Goal: Transaction & Acquisition: Obtain resource

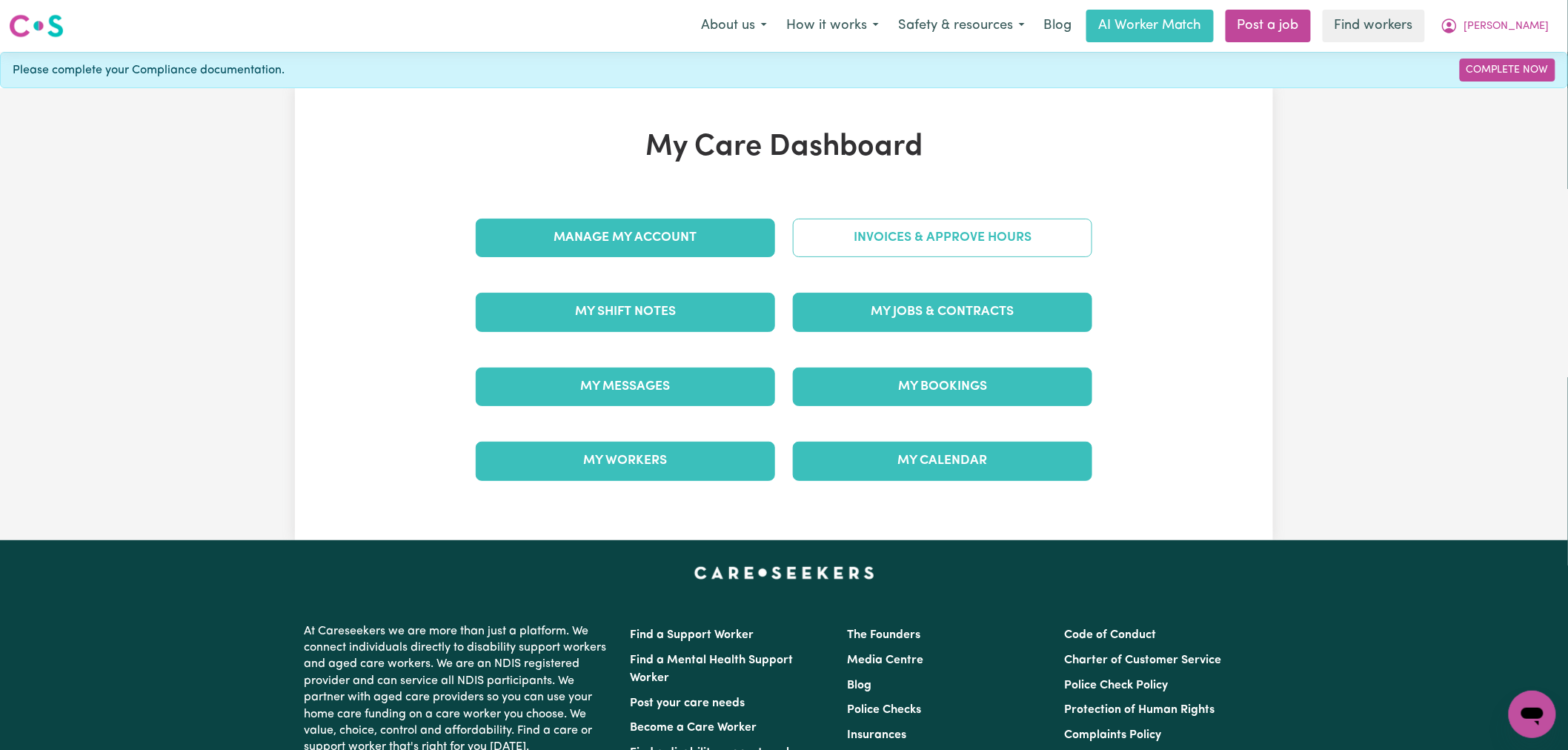
click at [885, 234] on link "Invoices & Approve Hours" at bounding box center [943, 238] width 299 height 39
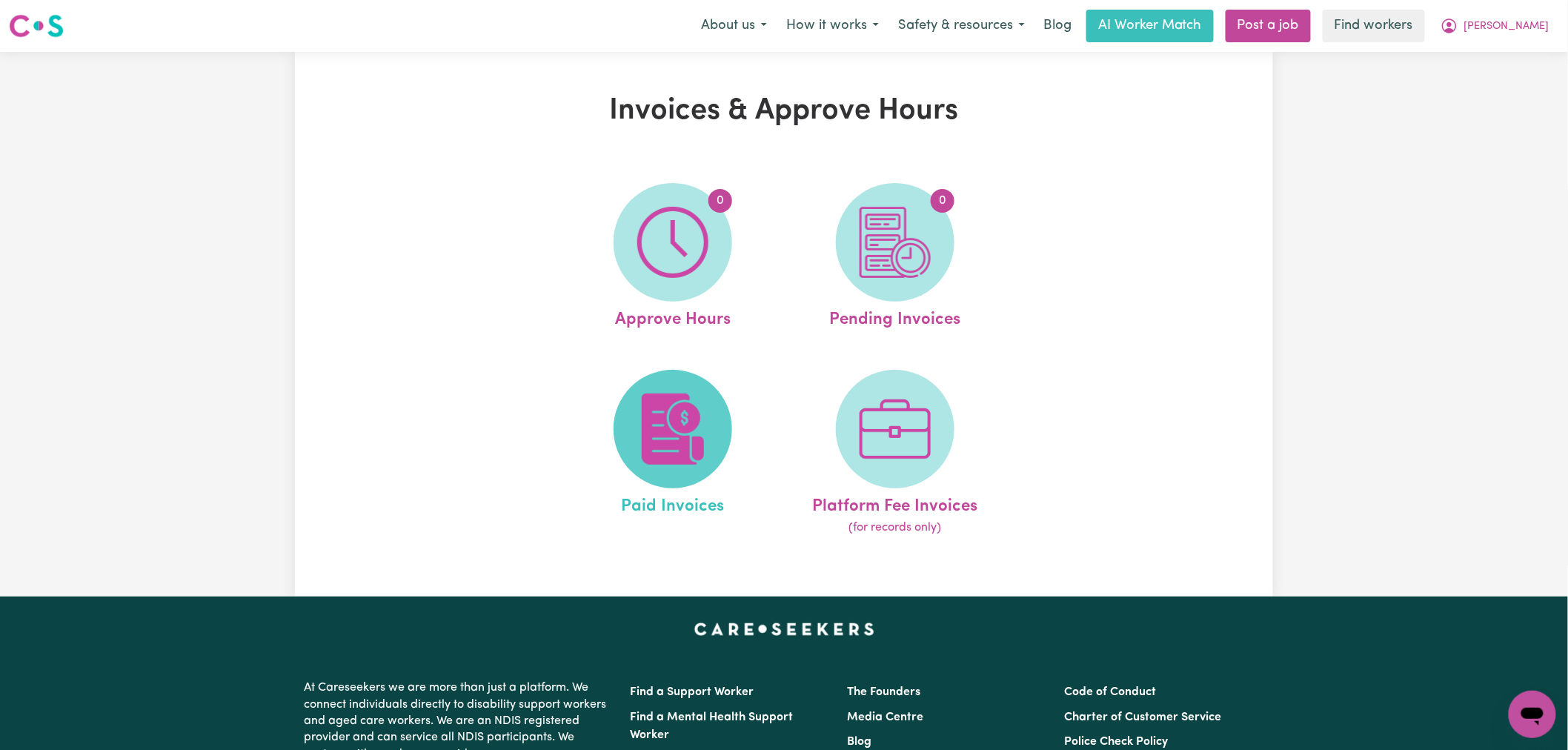
click at [689, 412] on img at bounding box center [673, 429] width 71 height 71
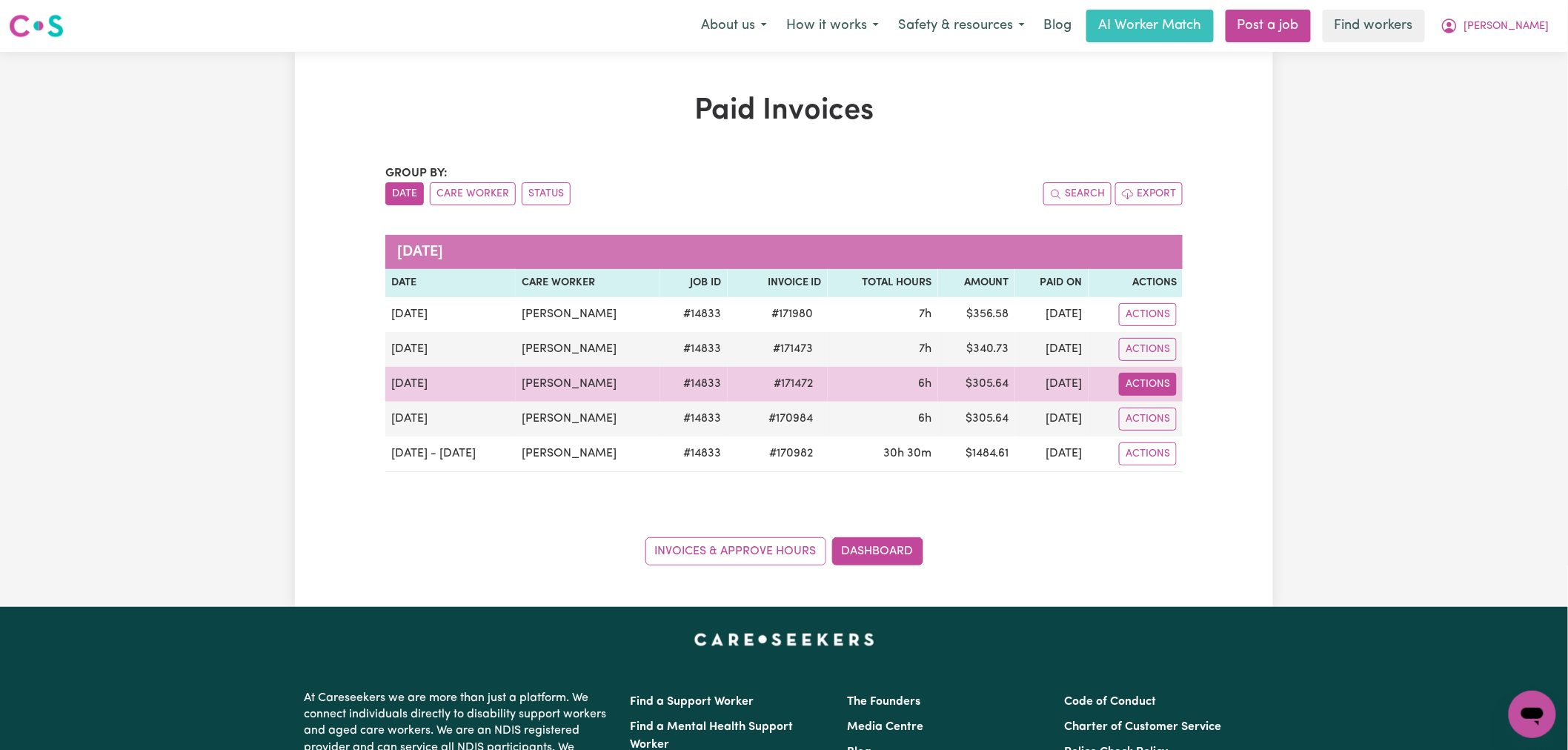
click at [1157, 388] on button "Actions" at bounding box center [1147, 384] width 57 height 23
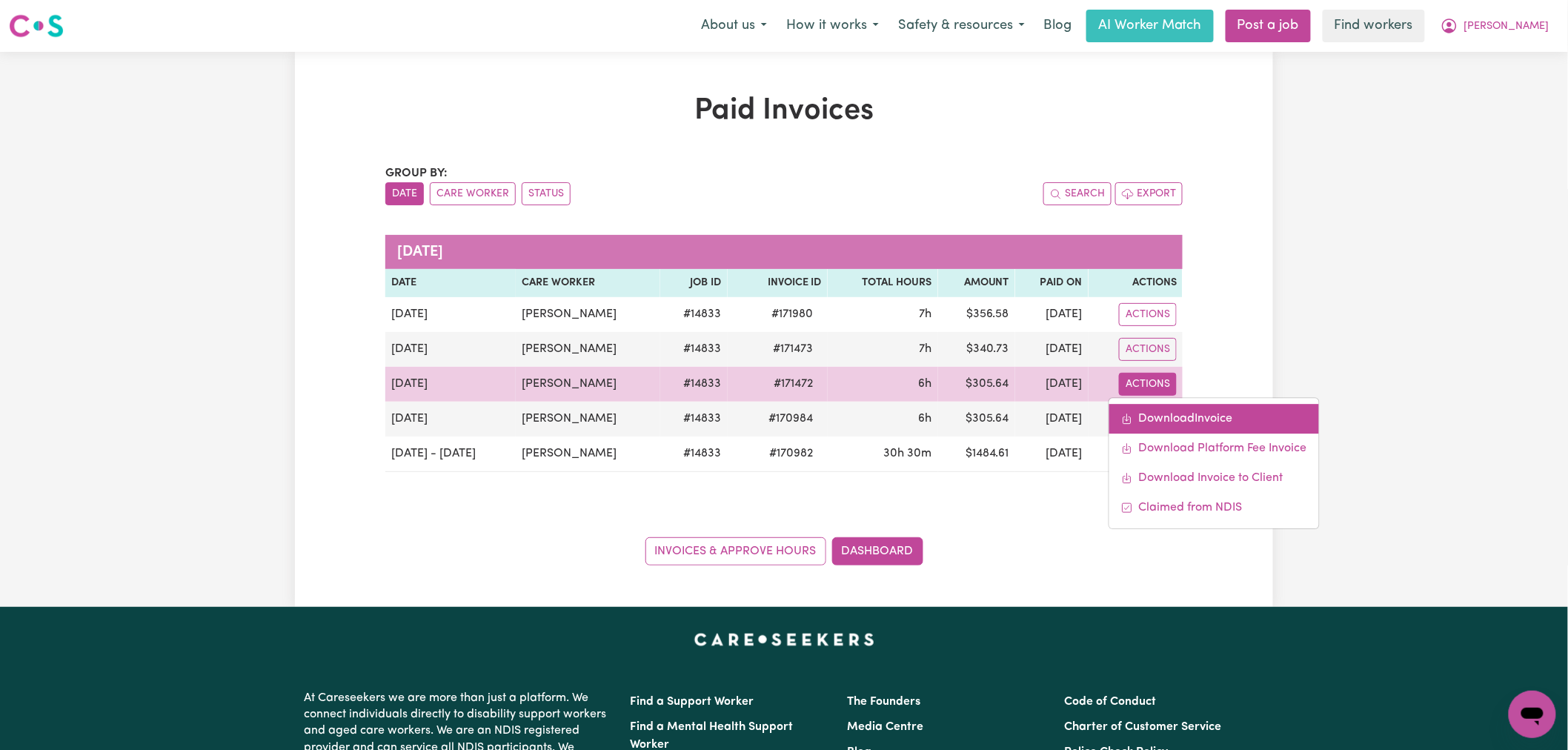
click at [1176, 413] on link "Download Invoice" at bounding box center [1214, 419] width 210 height 30
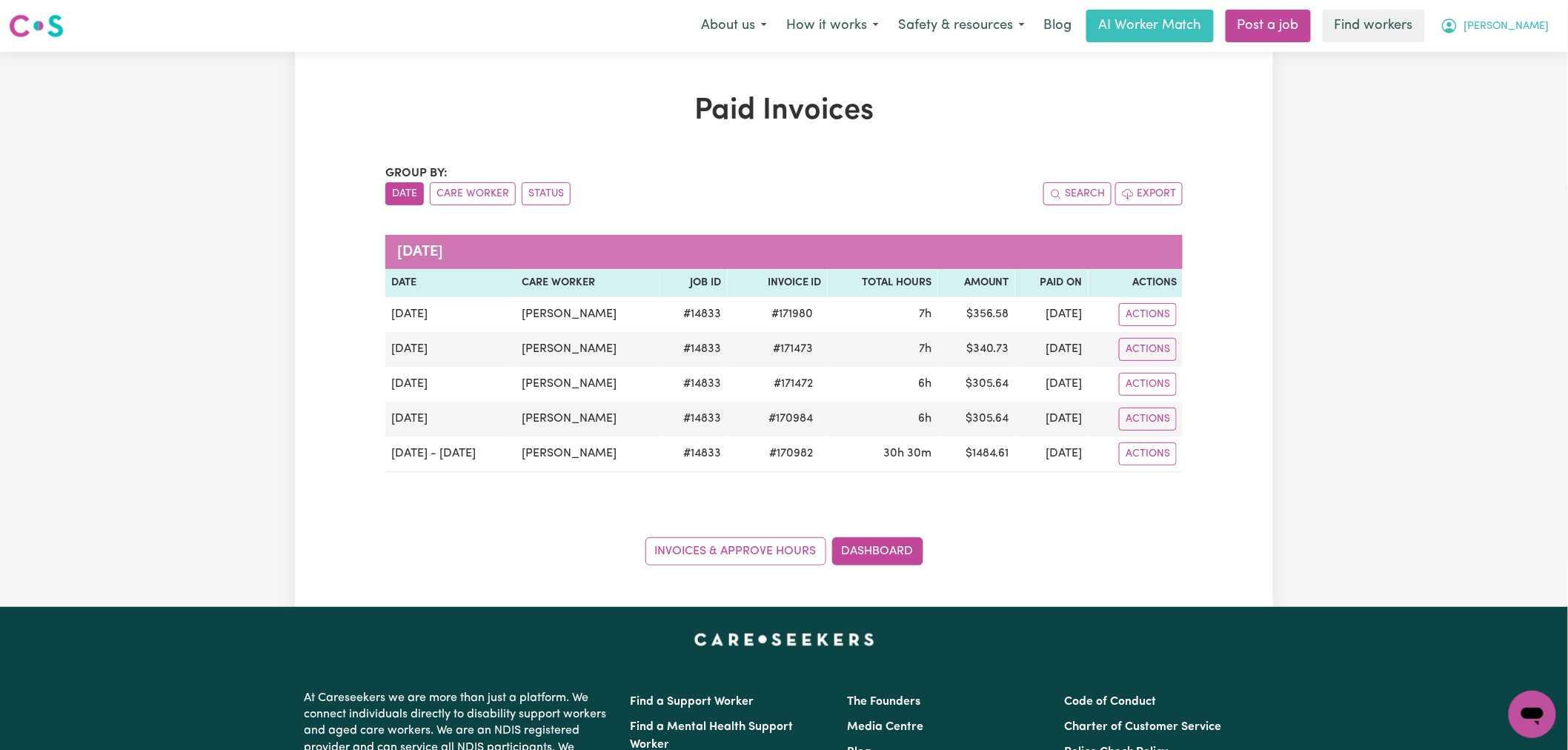
click at [1528, 16] on button "Linda" at bounding box center [1494, 26] width 128 height 31
click at [1496, 76] on link "Logout" at bounding box center [1500, 85] width 117 height 28
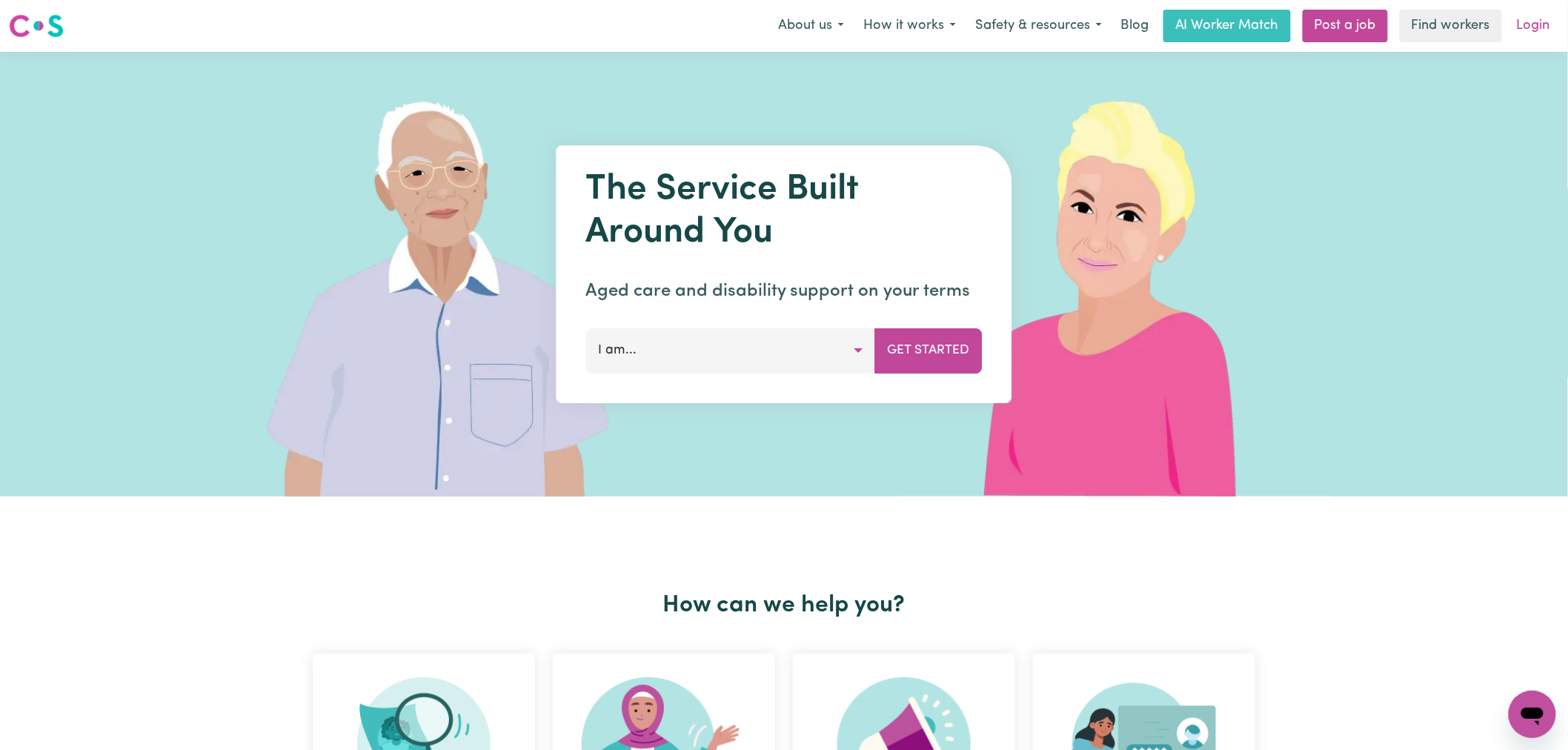
click at [1540, 19] on link "Login" at bounding box center [1533, 25] width 51 height 32
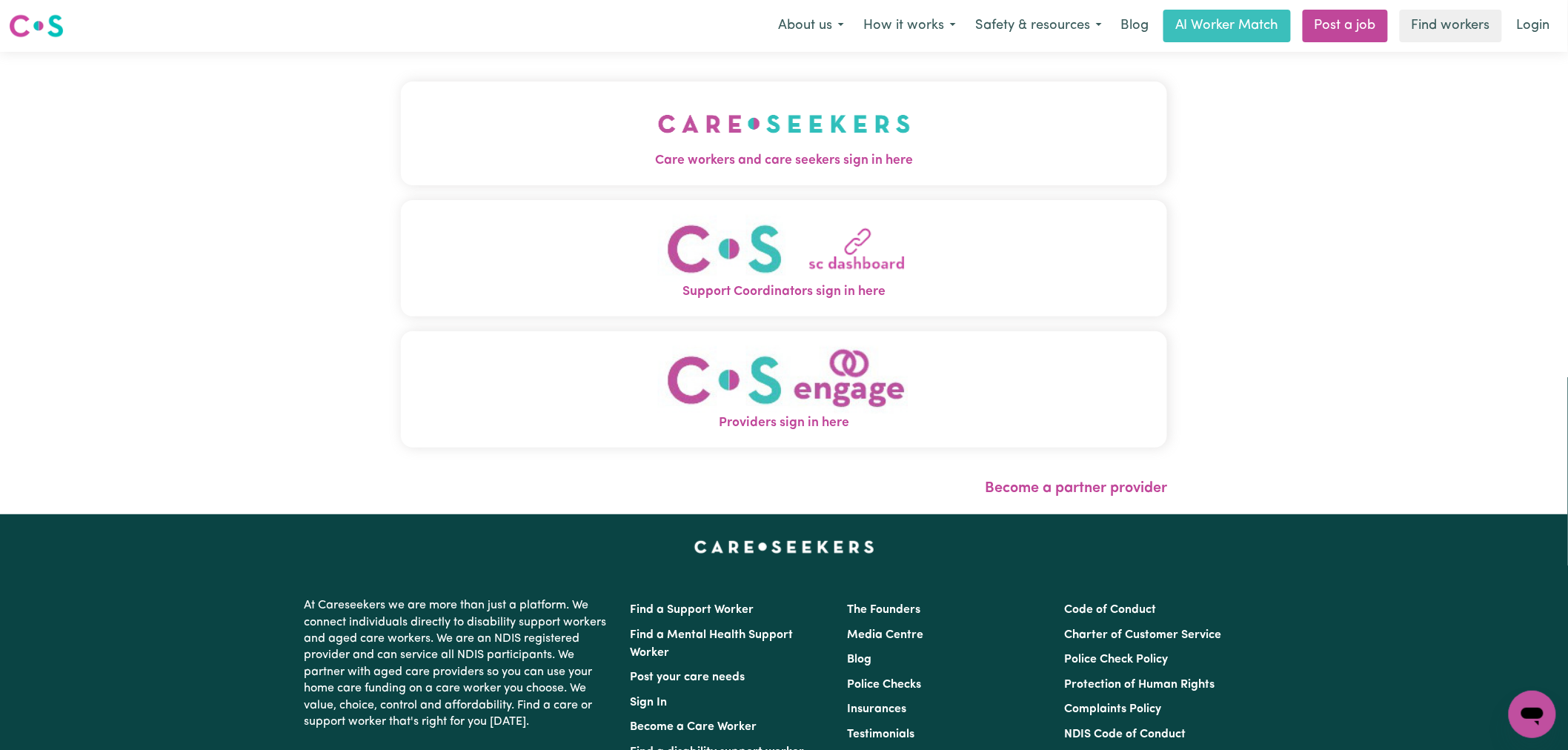
drag, startPoint x: 580, startPoint y: 82, endPoint x: 577, endPoint y: 89, distance: 7.6
click at [578, 83] on button "Care workers and care seekers sign in here" at bounding box center [784, 134] width 766 height 104
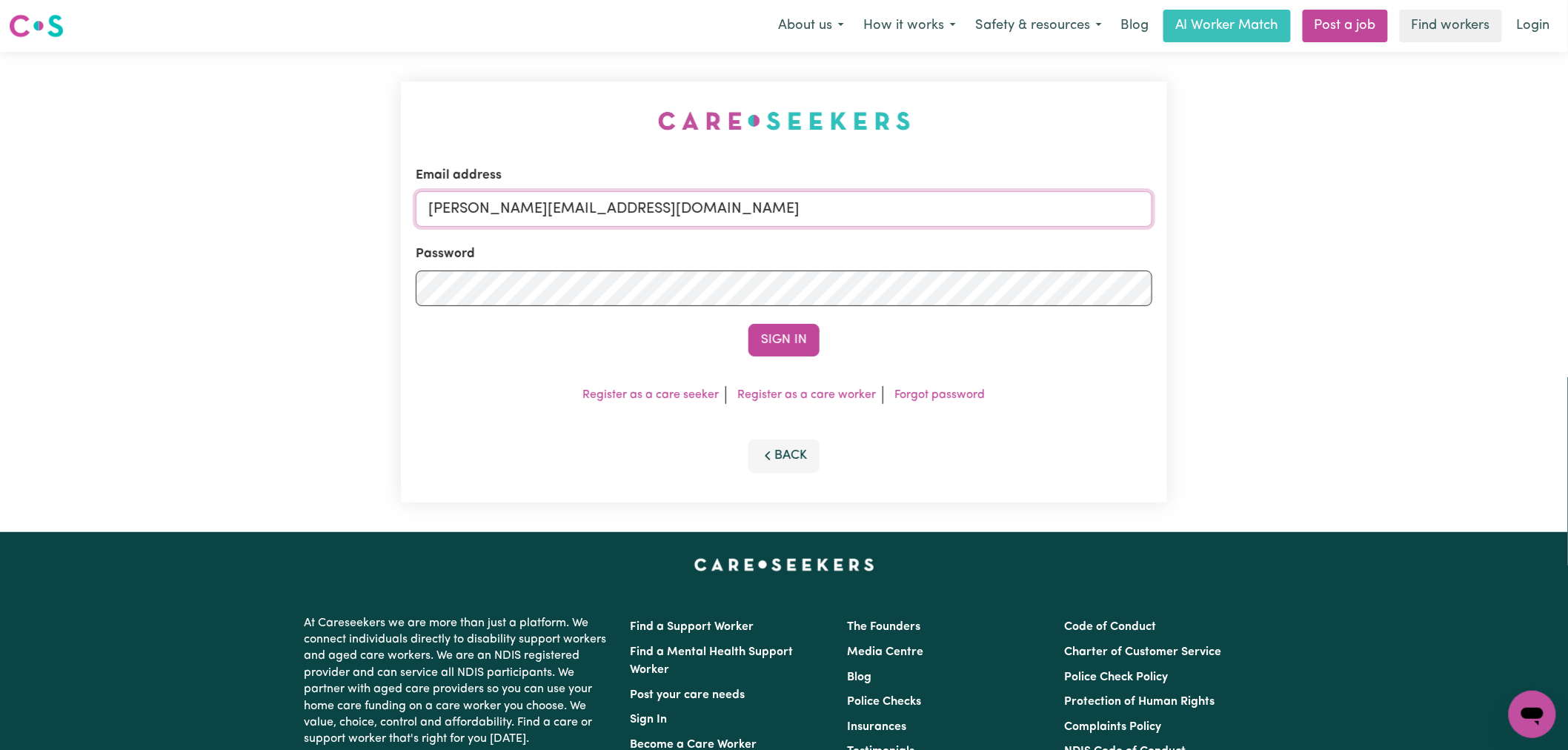
click at [667, 206] on input "lindsay@careseekers.com.au" at bounding box center [784, 209] width 736 height 35
drag, startPoint x: 776, startPoint y: 211, endPoint x: 507, endPoint y: 201, distance: 269.2
click at [507, 201] on input "superuser~chelseavu@careseekers.com.au" at bounding box center [784, 209] width 736 height 35
type input "superuser~chelseavu@careseekers.com.au"
click at [766, 330] on button "Sign In" at bounding box center [784, 340] width 71 height 32
